Goal: Transaction & Acquisition: Download file/media

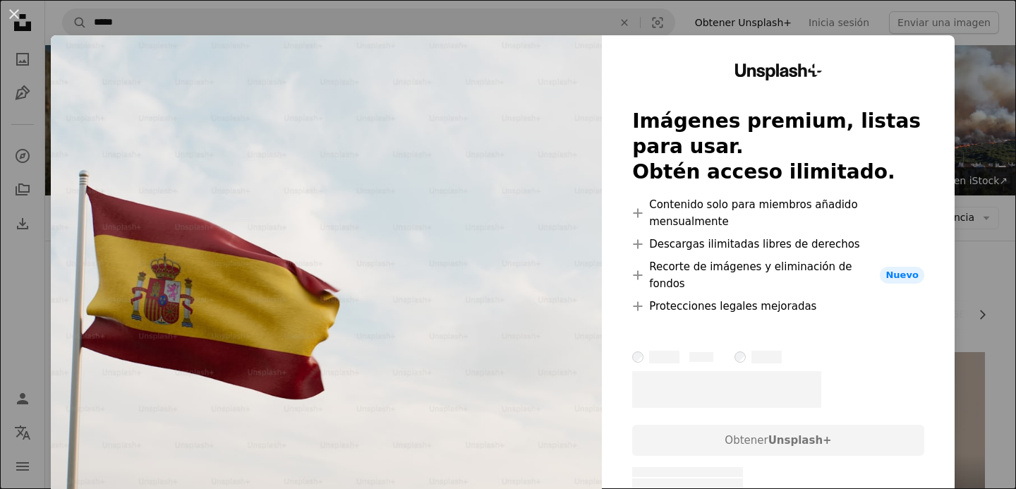
scroll to position [1157, 0]
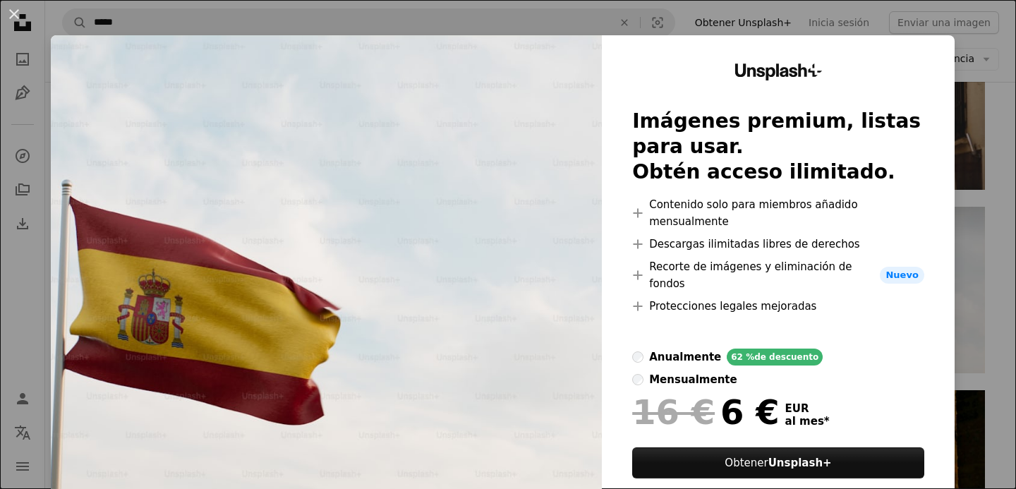
click at [989, 109] on div "An X shape Unsplash+ Imágenes premium, listas para usar. Obtén acceso ilimitado…" at bounding box center [508, 244] width 1016 height 489
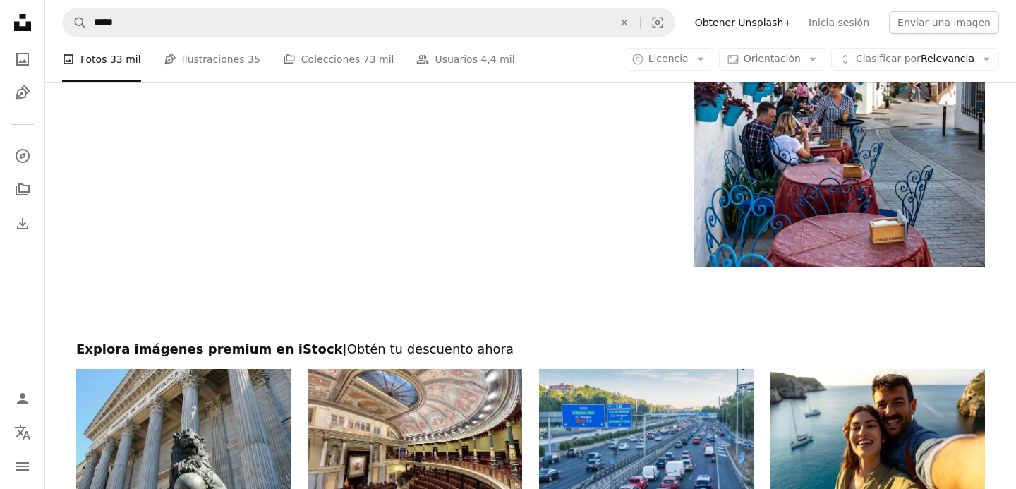
scroll to position [2294, 0]
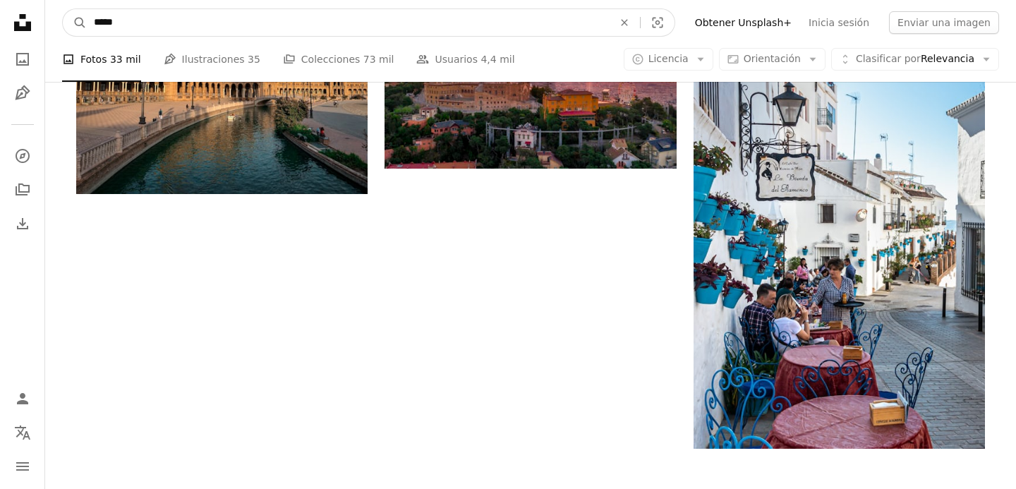
click at [315, 21] on input "*****" at bounding box center [348, 22] width 522 height 27
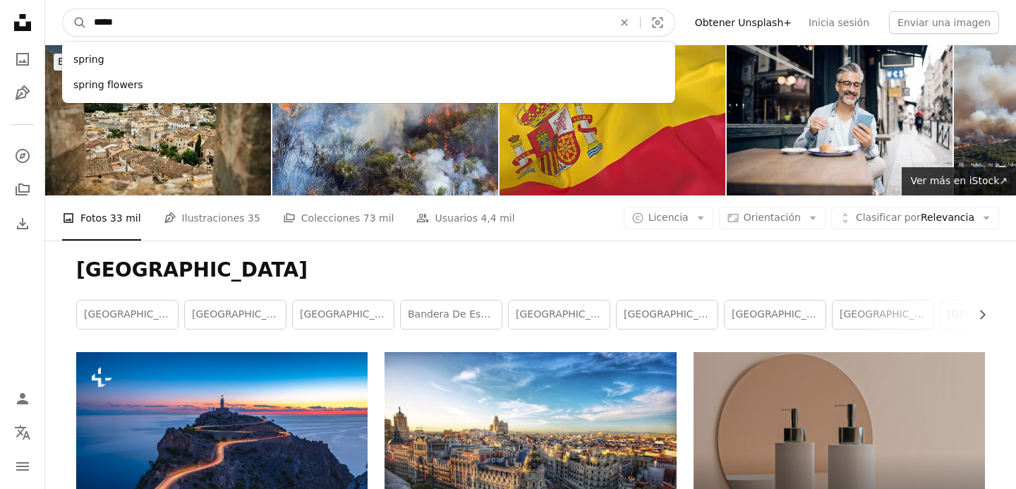
scroll to position [148, 0]
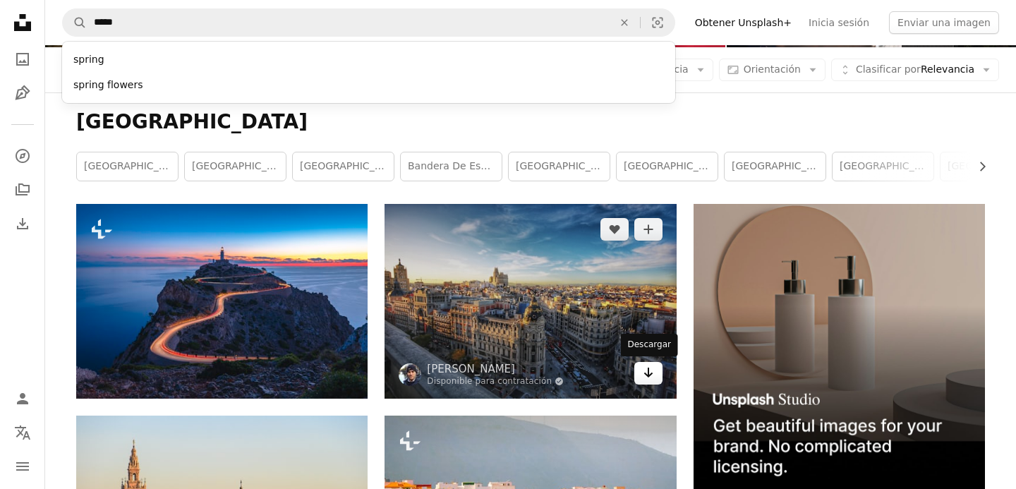
click at [641, 376] on link "Arrow pointing down" at bounding box center [648, 373] width 28 height 23
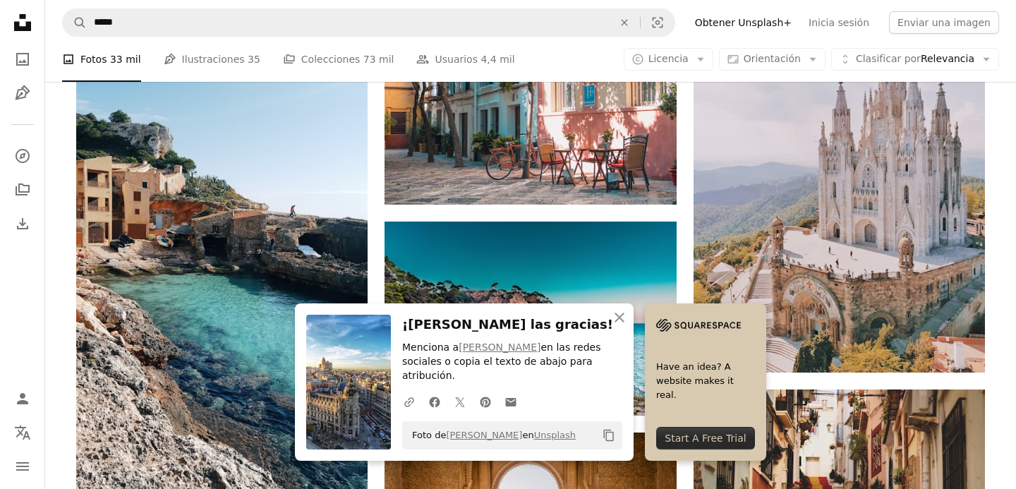
scroll to position [803, 0]
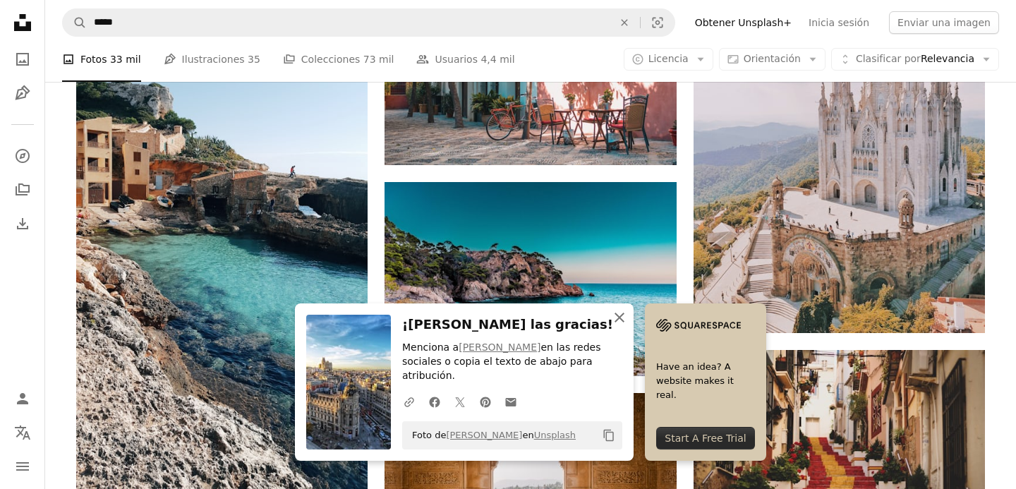
click at [620, 317] on icon "button" at bounding box center [619, 317] width 10 height 10
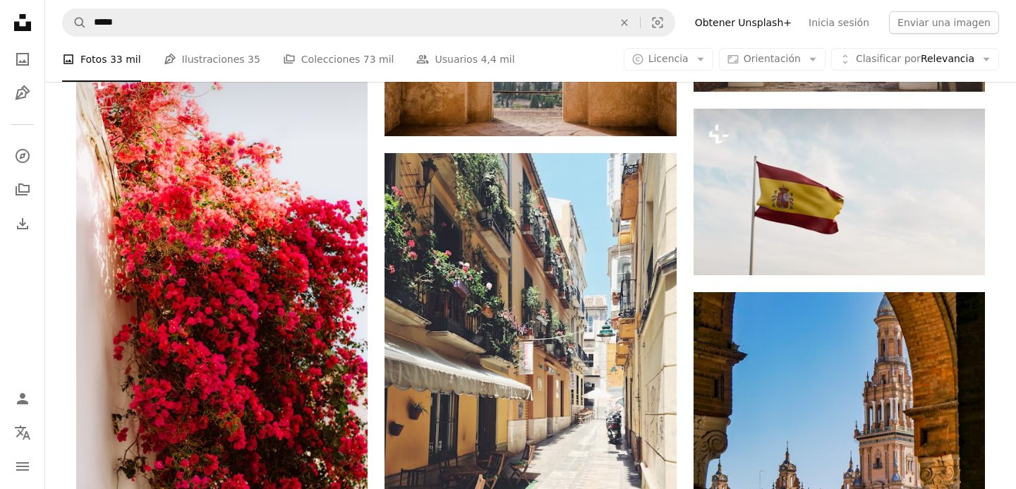
scroll to position [1359, 0]
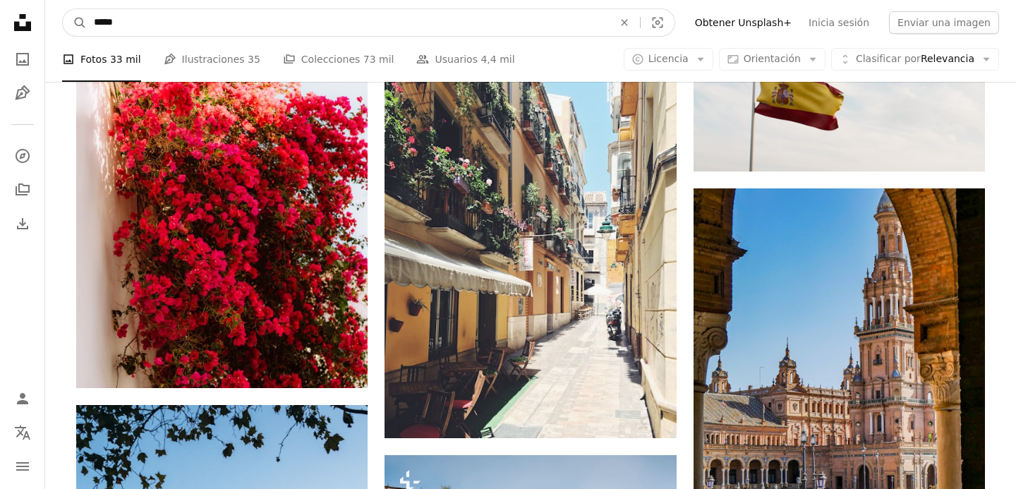
click at [293, 21] on input "*****" at bounding box center [348, 22] width 522 height 27
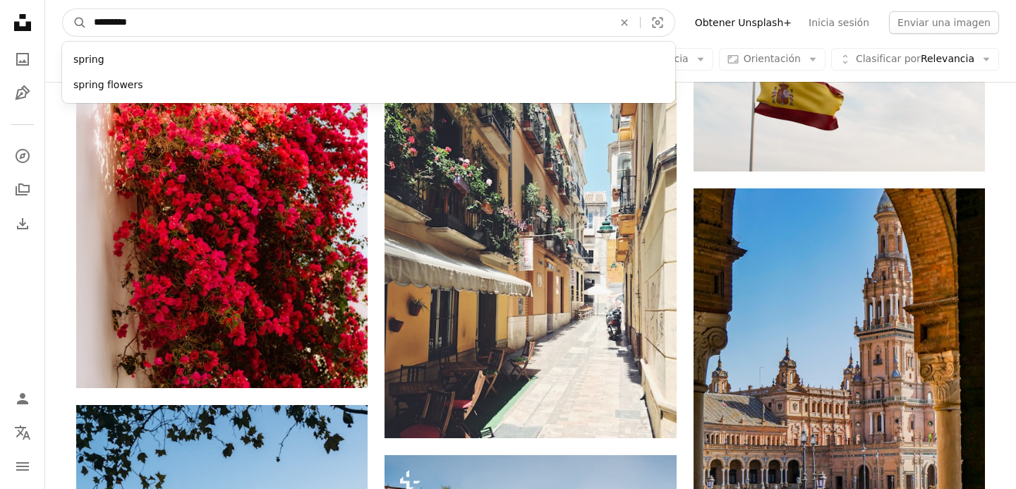
type input "**********"
click button "A magnifying glass" at bounding box center [75, 22] width 24 height 27
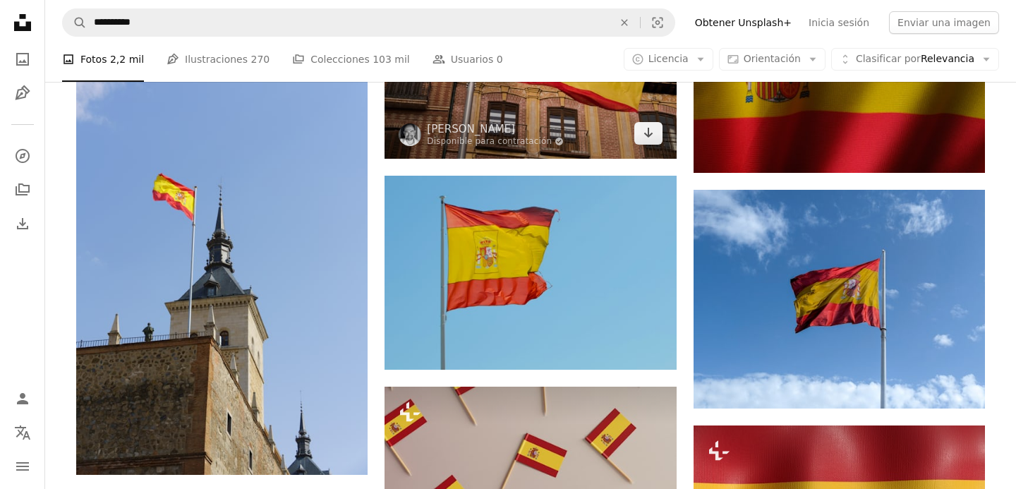
scroll to position [1004, 0]
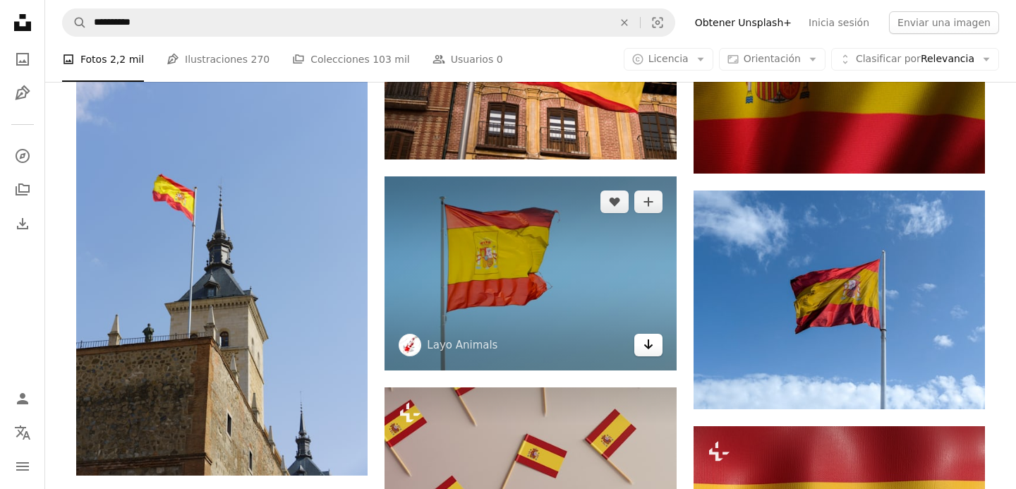
click at [642, 348] on icon "Arrow pointing down" at bounding box center [647, 344] width 11 height 17
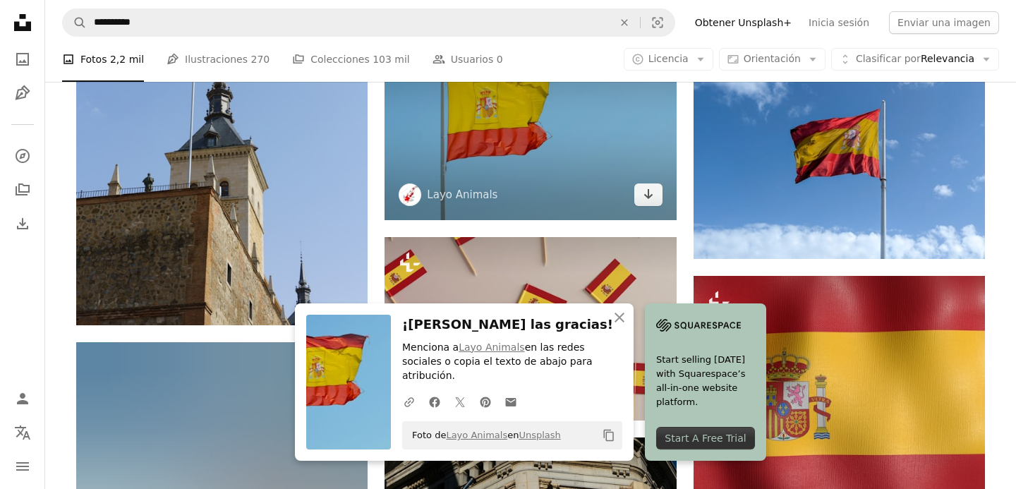
scroll to position [1421, 0]
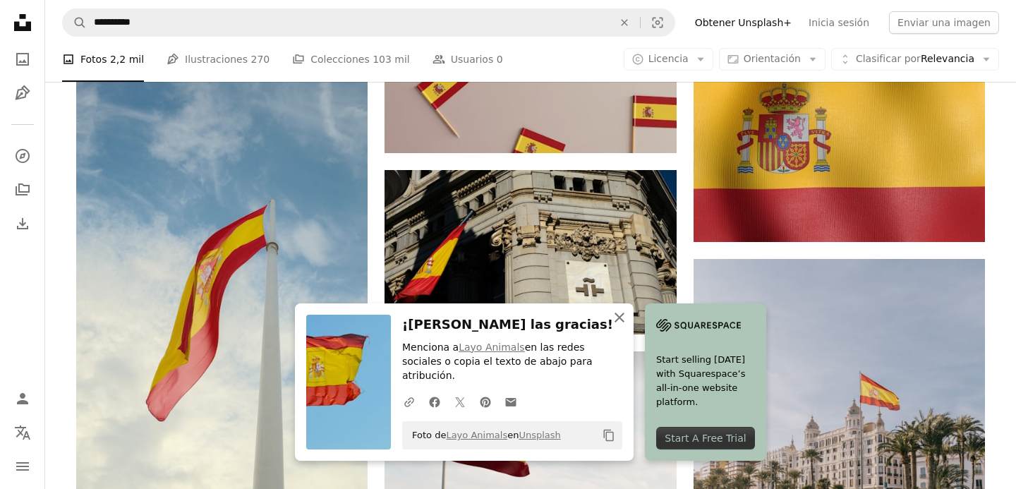
click at [619, 322] on icon "button" at bounding box center [619, 317] width 10 height 10
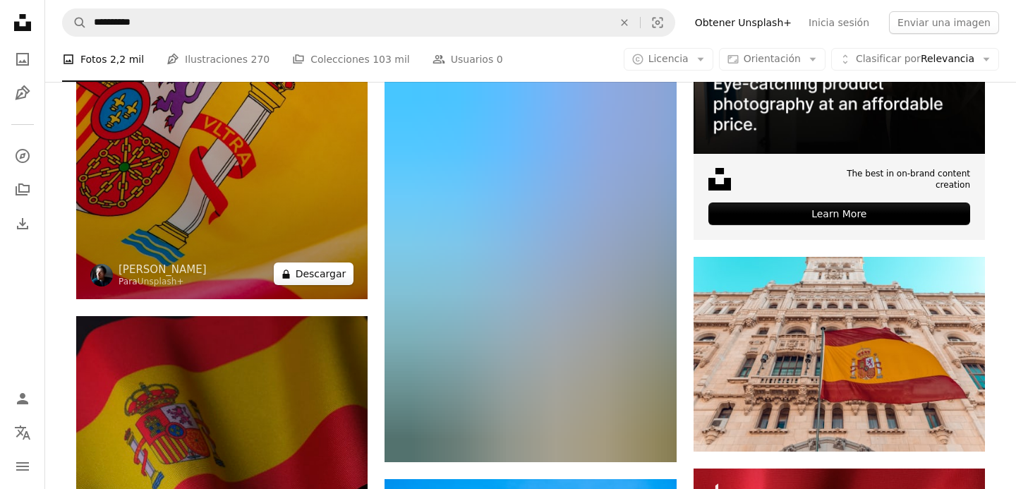
scroll to position [93, 0]
